Goal: Find specific page/section: Find specific page/section

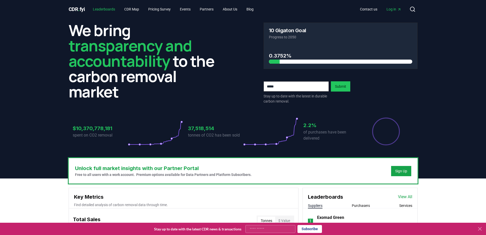
click at [114, 9] on link "Leaderboards" at bounding box center [104, 9] width 30 height 9
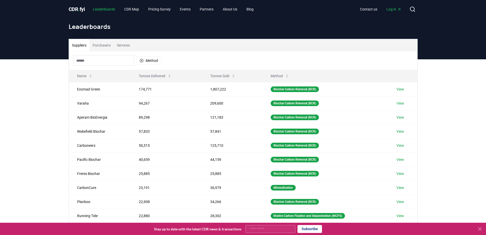
click at [104, 8] on link "Leaderboards" at bounding box center [104, 9] width 30 height 9
click at [111, 47] on button "Purchasers" at bounding box center [102, 45] width 24 height 12
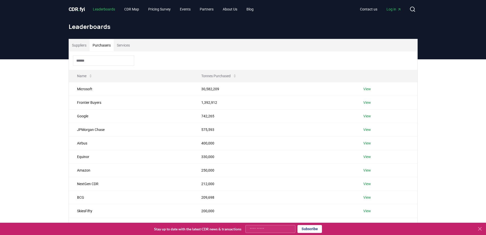
click at [97, 8] on link "Leaderboards" at bounding box center [104, 9] width 30 height 9
click at [83, 8] on span "CDR . fyi" at bounding box center [77, 9] width 16 height 6
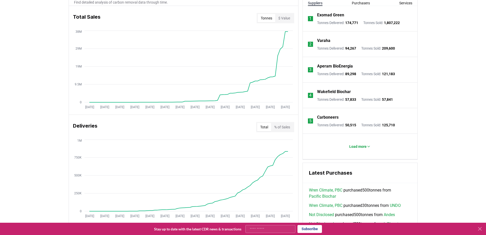
scroll to position [153, 0]
